Goal: Information Seeking & Learning: Find specific page/section

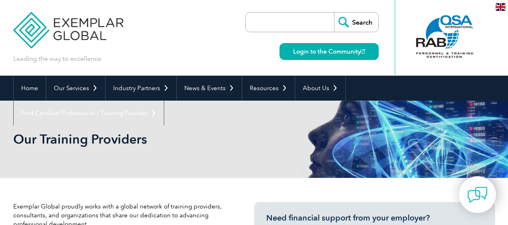
click at [295, 22] on input "search" at bounding box center [292, 21] width 84 height 19
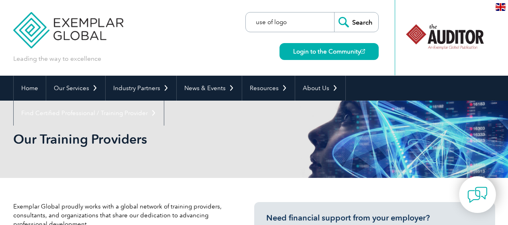
type input "use of logo"
click at [334, 12] on input "Search" at bounding box center [356, 21] width 44 height 19
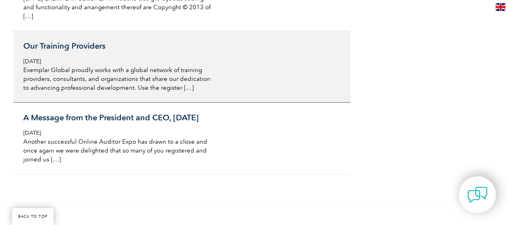
scroll to position [1608, 0]
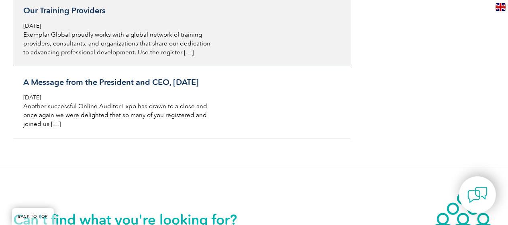
click at [143, 40] on p "Exemplar Global proudly works with a global network of training providers, cons…" at bounding box center [118, 43] width 190 height 27
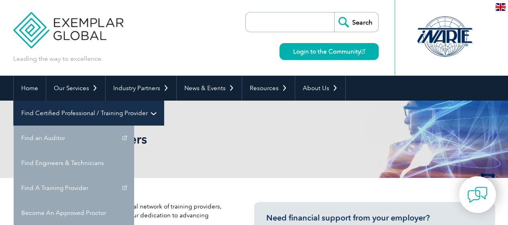
click at [164, 100] on link "Find Certified Professional / Training Provider" at bounding box center [89, 112] width 150 height 25
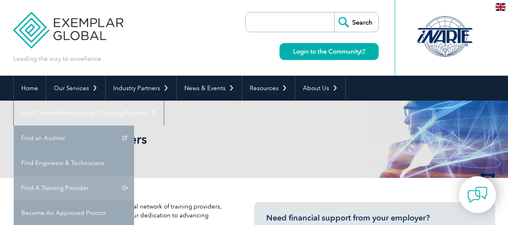
click at [134, 175] on link "Find A Training Provider" at bounding box center [74, 187] width 121 height 25
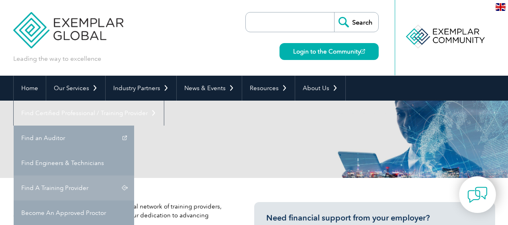
click at [134, 175] on link "Find A Training Provider" at bounding box center [74, 187] width 121 height 25
